Goal: Use online tool/utility: Utilize a website feature to perform a specific function

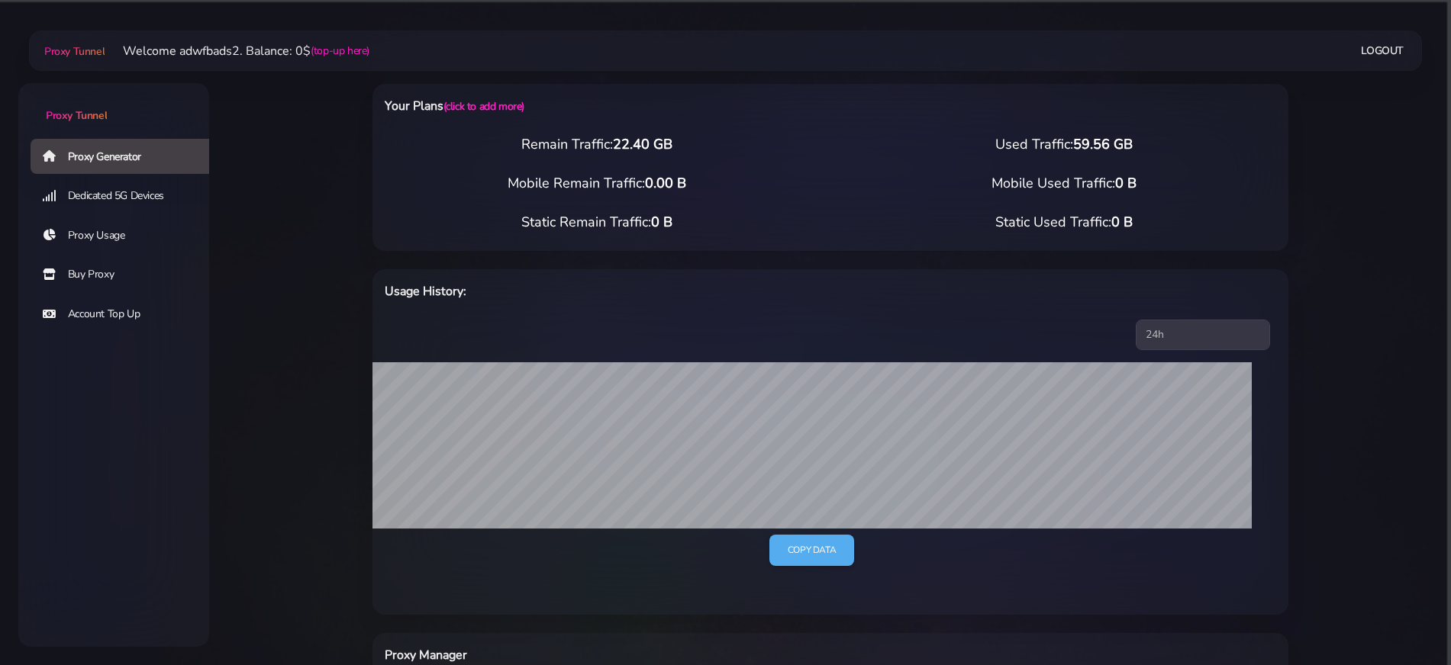
scroll to position [286, 0]
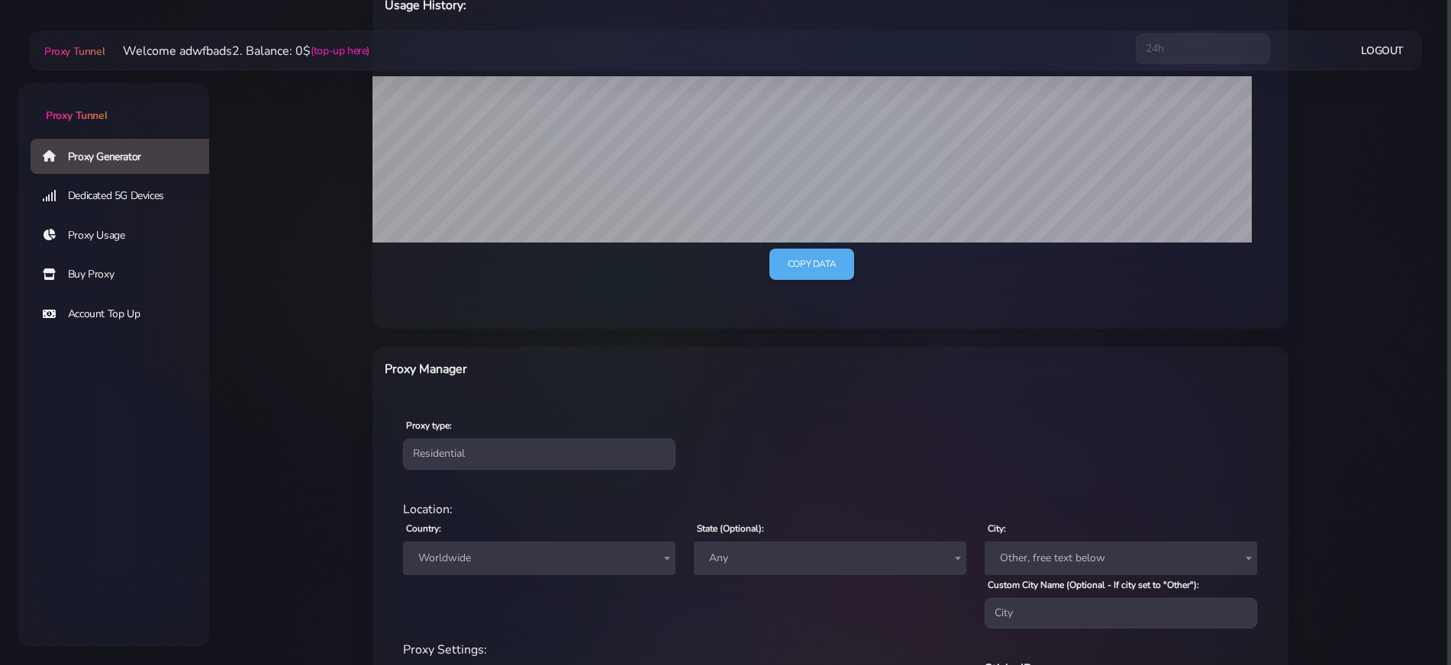
click at [520, 558] on span "Worldwide" at bounding box center [539, 558] width 254 height 21
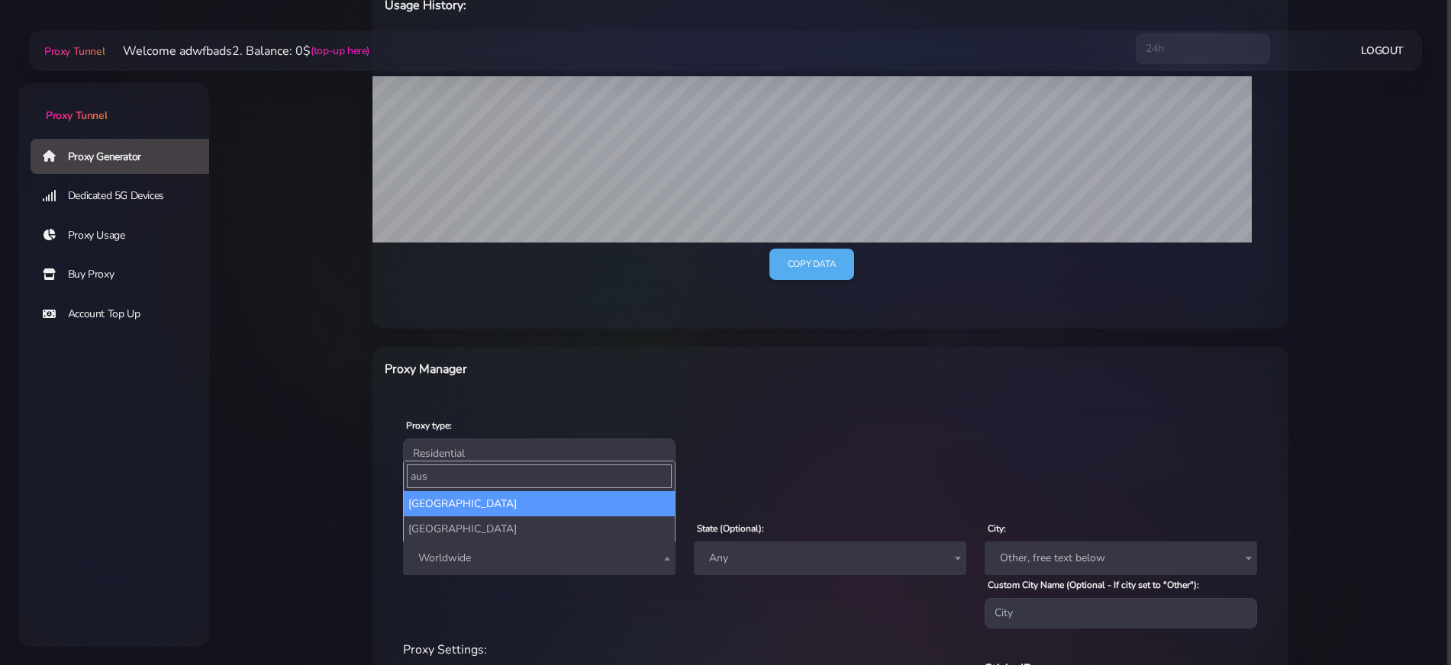
type input "aus"
select select "AT"
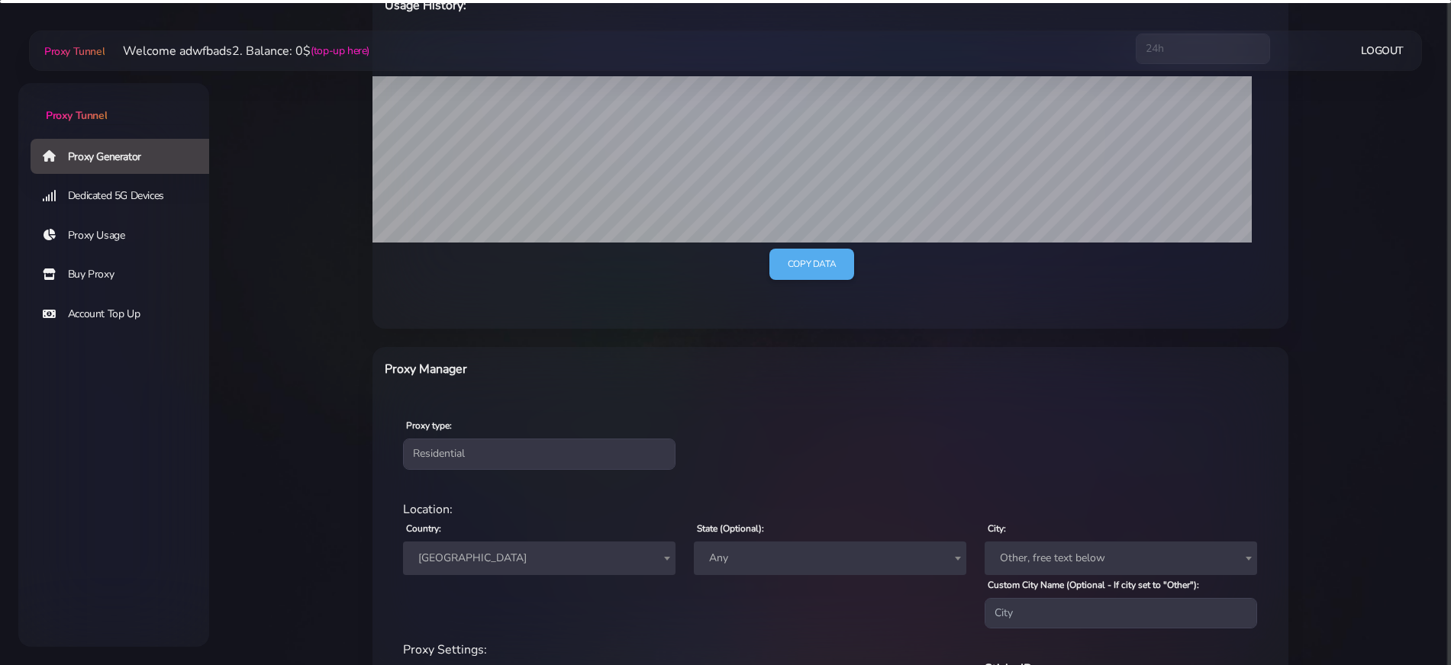
click at [553, 557] on span "[GEOGRAPHIC_DATA]" at bounding box center [539, 558] width 254 height 21
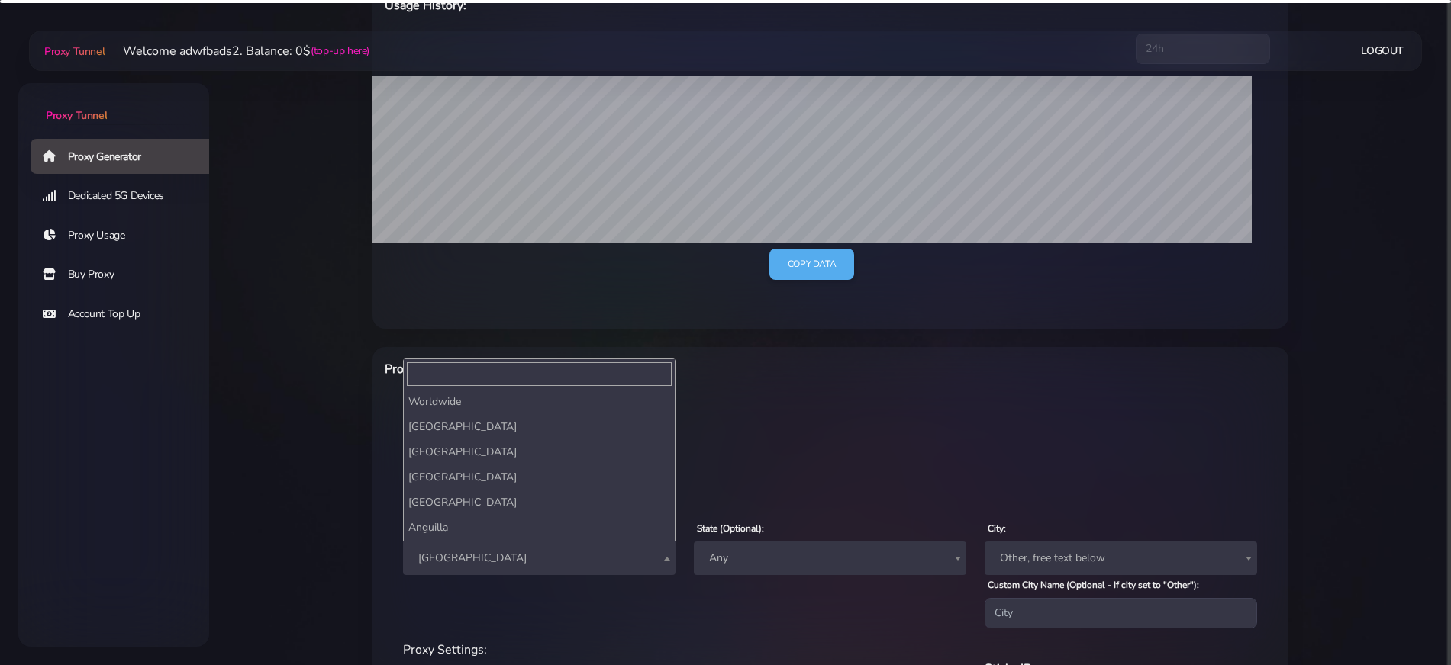
scroll to position [277, 0]
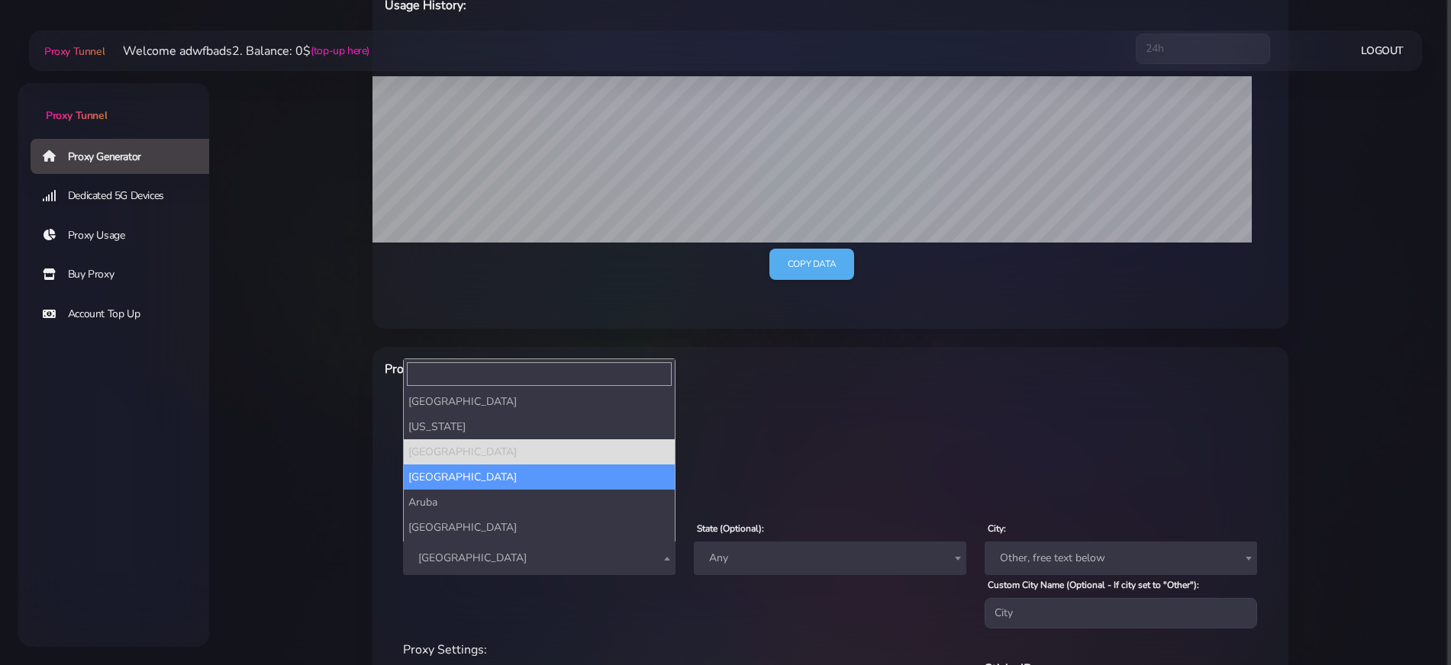
select select "AU"
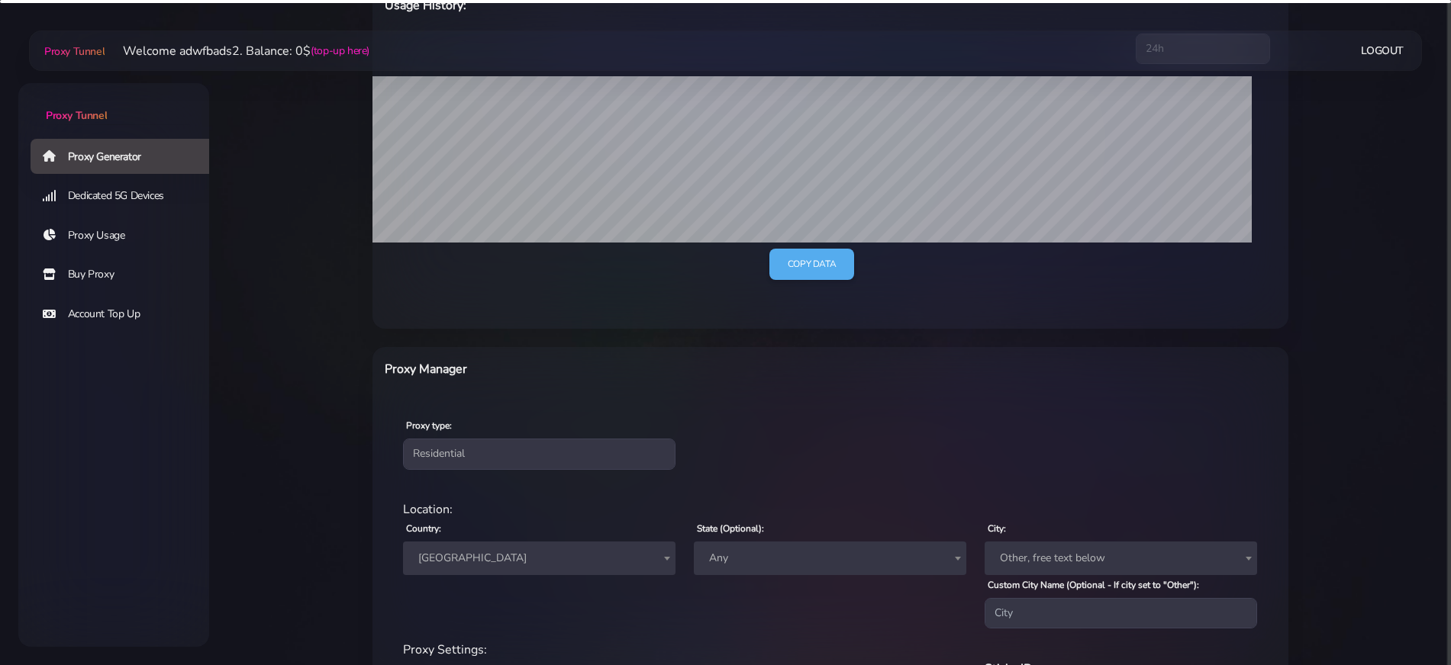
click at [780, 472] on div "Proxy type: Residential Static Mobile" at bounding box center [830, 443] width 910 height 90
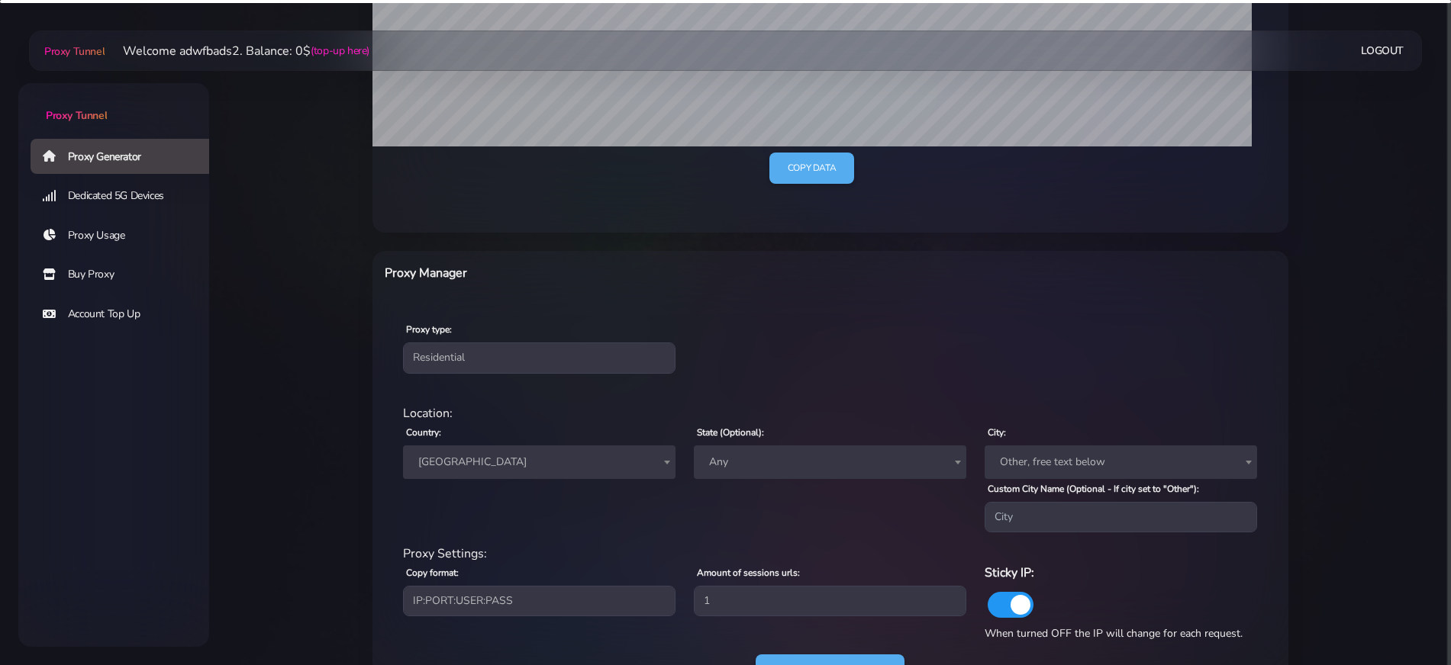
scroll to position [457, 0]
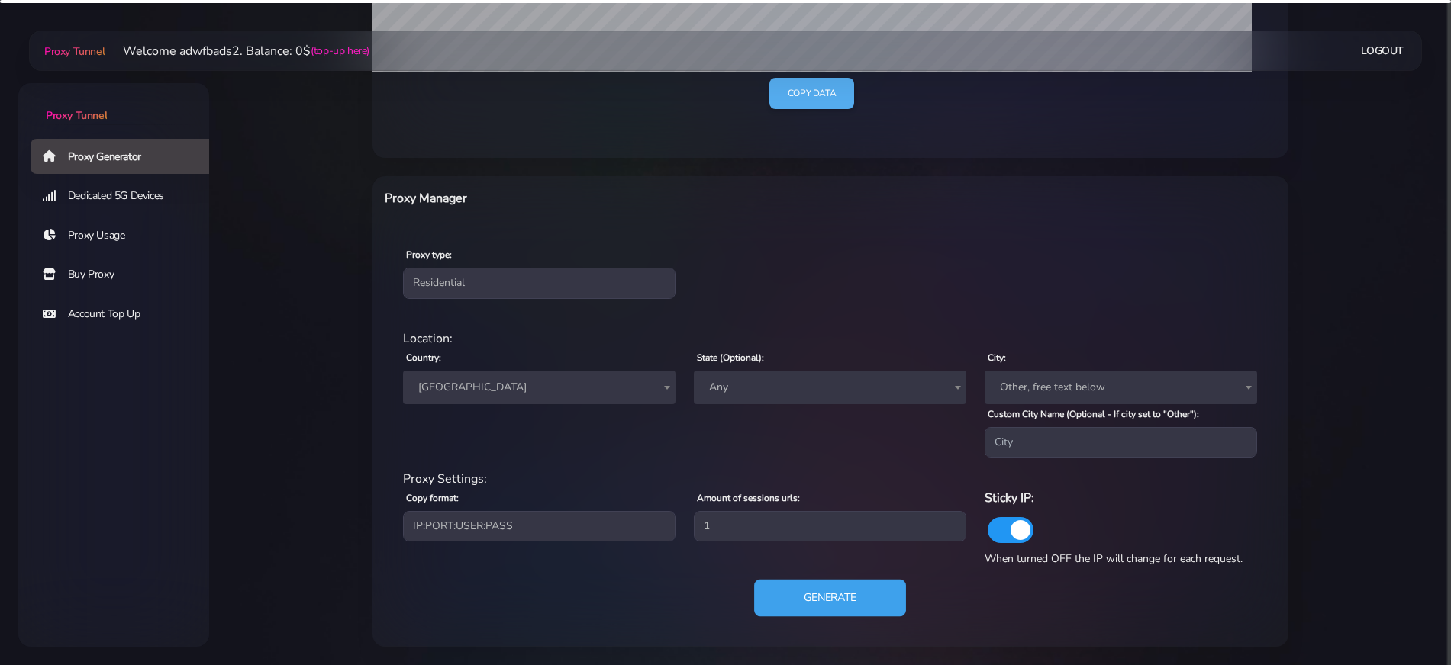
click at [793, 598] on button "Generate" at bounding box center [830, 598] width 152 height 37
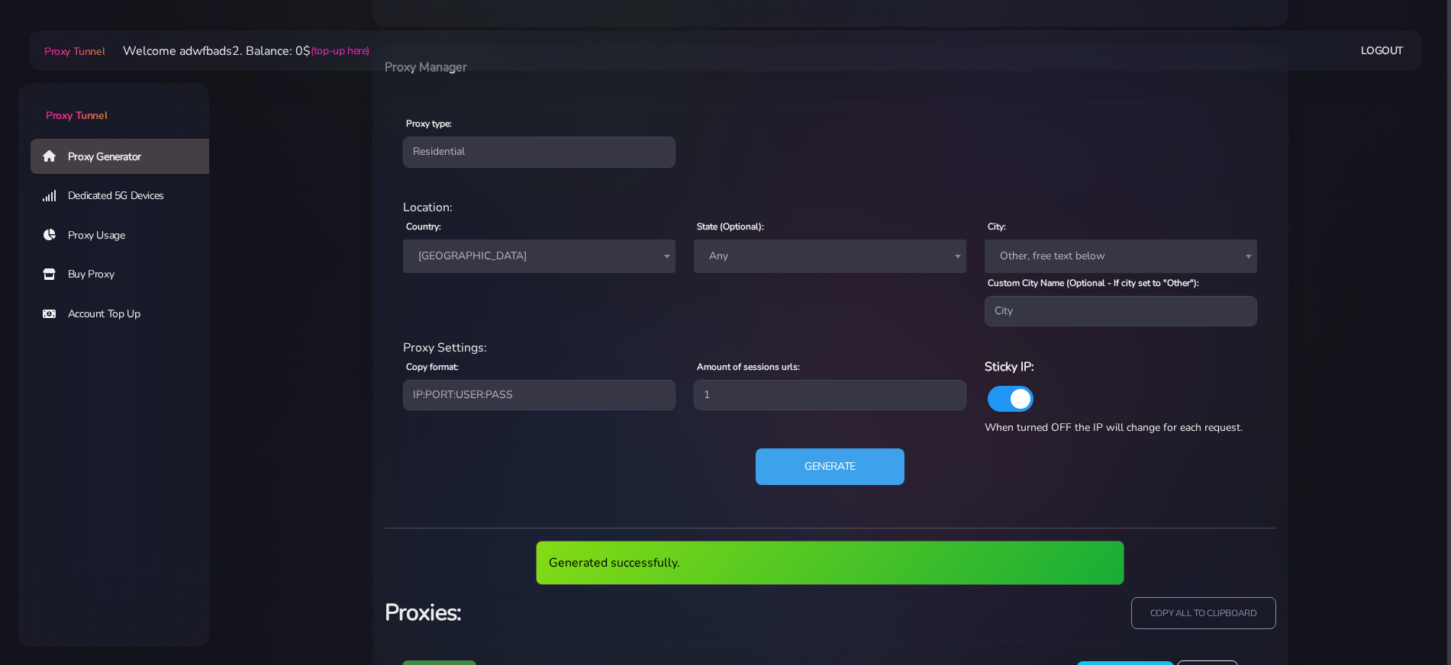
scroll to position [665, 0]
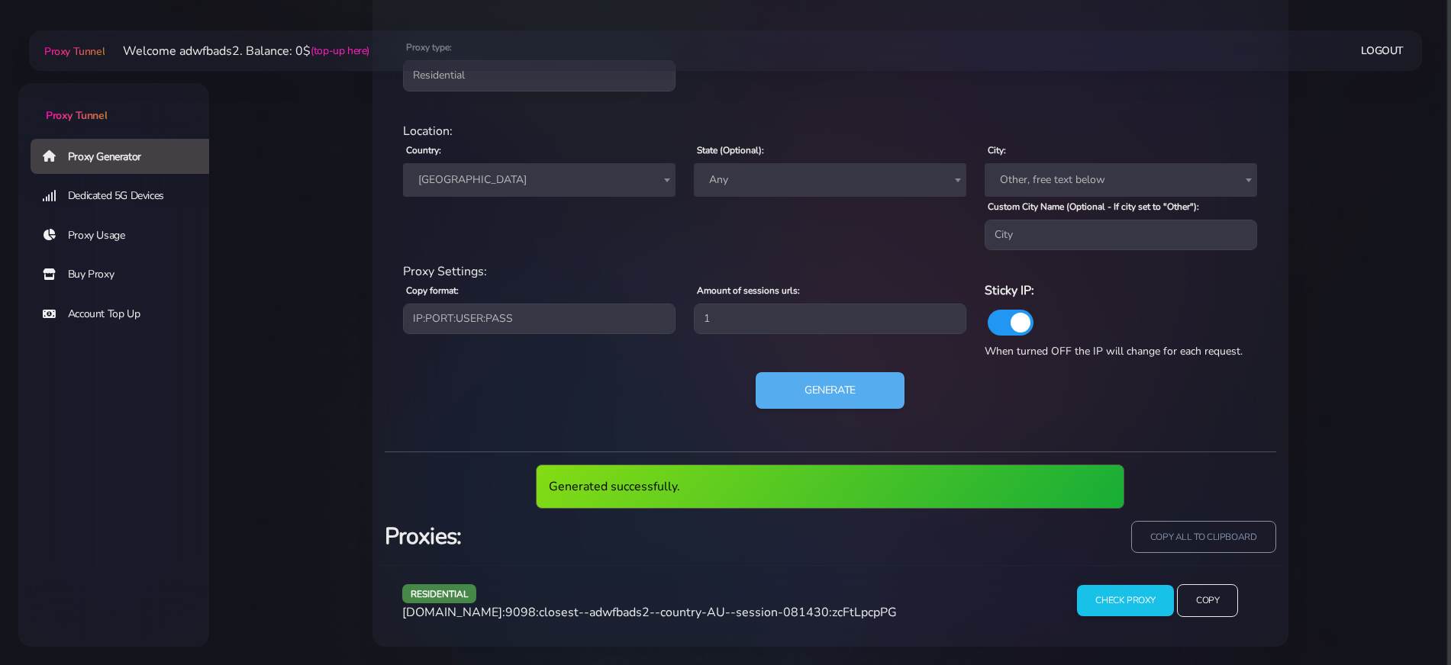
click at [687, 608] on span "[DOMAIN_NAME]:9098:closest--adwfbads2--country-AU--session-081430:zcFtLpcpPG" at bounding box center [649, 612] width 494 height 17
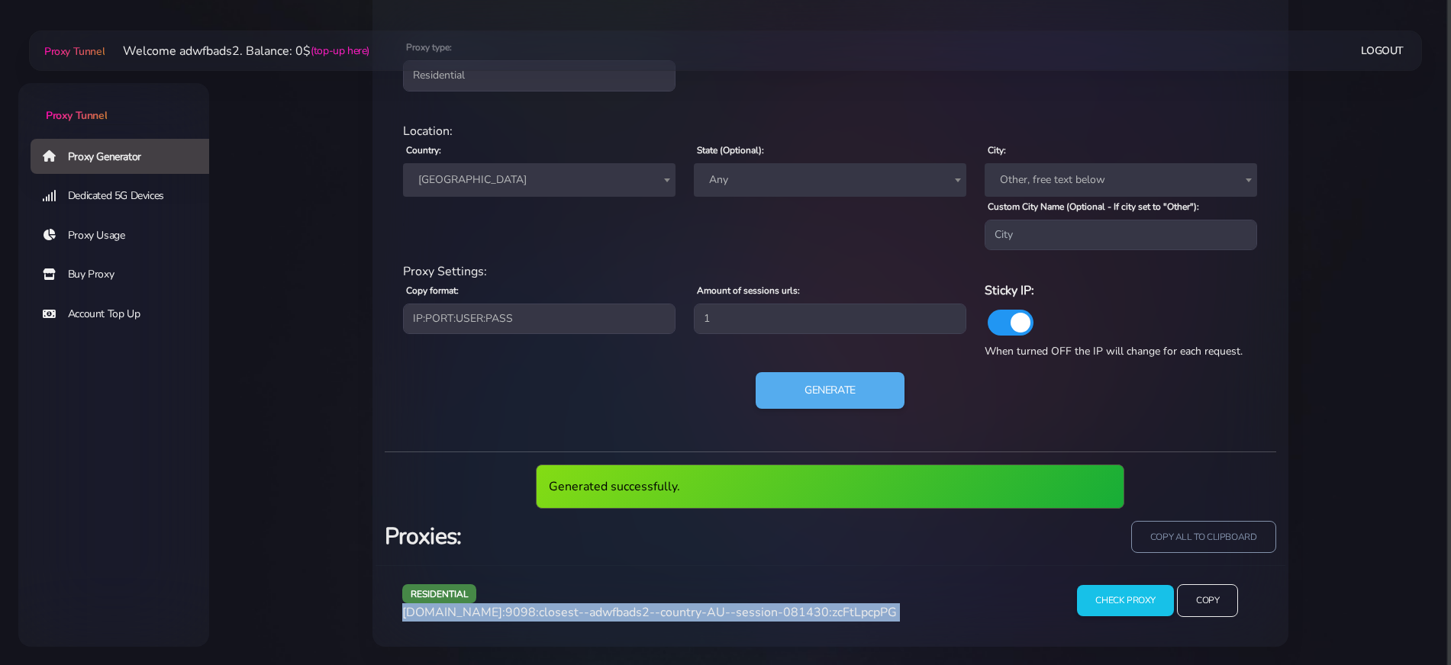
click at [687, 608] on span "[DOMAIN_NAME]:9098:closest--adwfbads2--country-AU--session-081430:zcFtLpcpPG" at bounding box center [649, 612] width 494 height 17
copy div "[DOMAIN_NAME]:9098:closest--adwfbads2--country-AU--session-081430:zcFtLpcpPG"
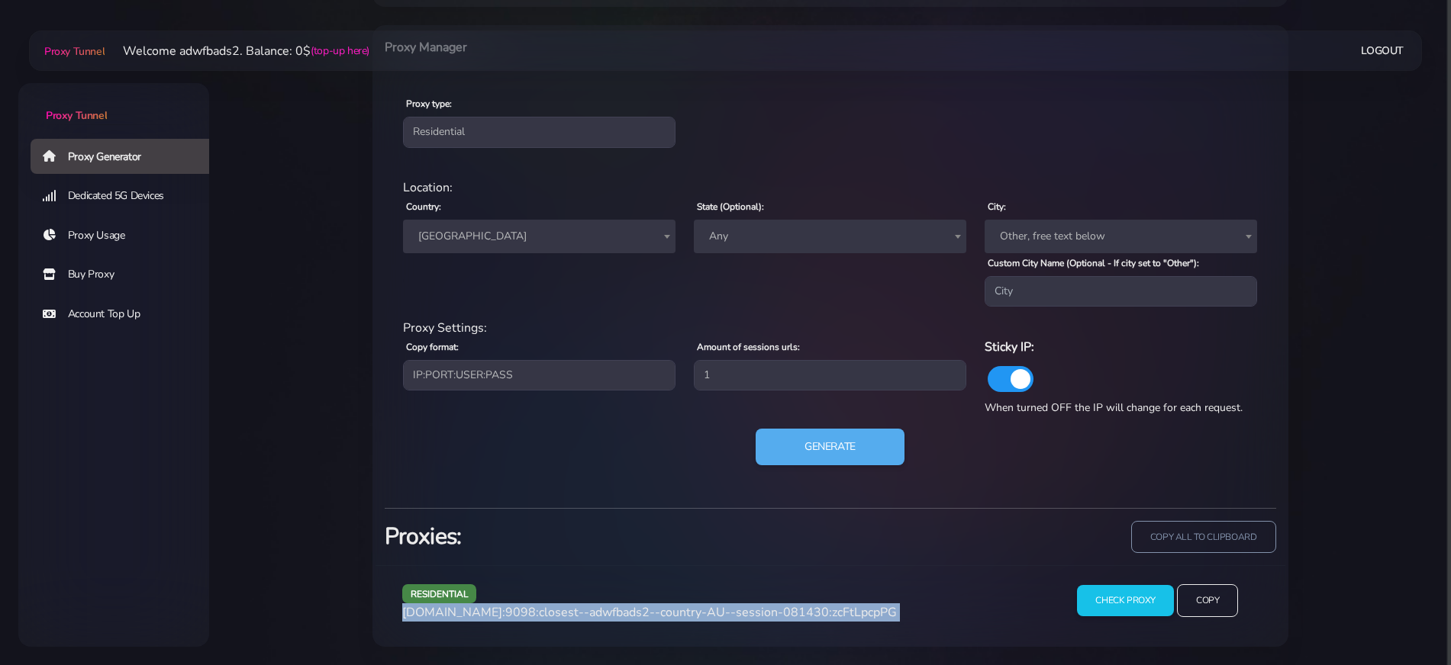
scroll to position [608, 0]
